Goal: Information Seeking & Learning: Learn about a topic

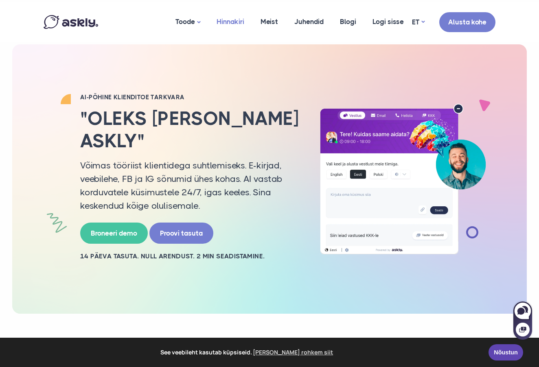
click at [228, 24] on link "Hinnakiri" at bounding box center [231, 22] width 44 height 40
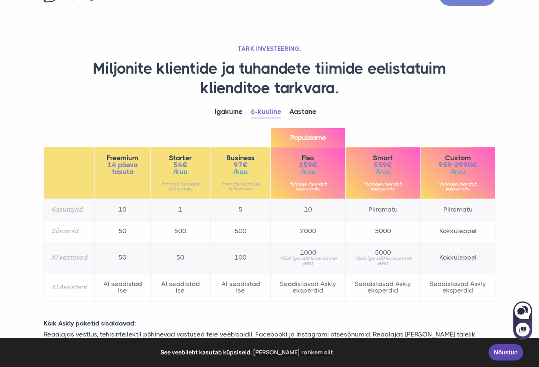
scroll to position [41, 0]
